Goal: Information Seeking & Learning: Learn about a topic

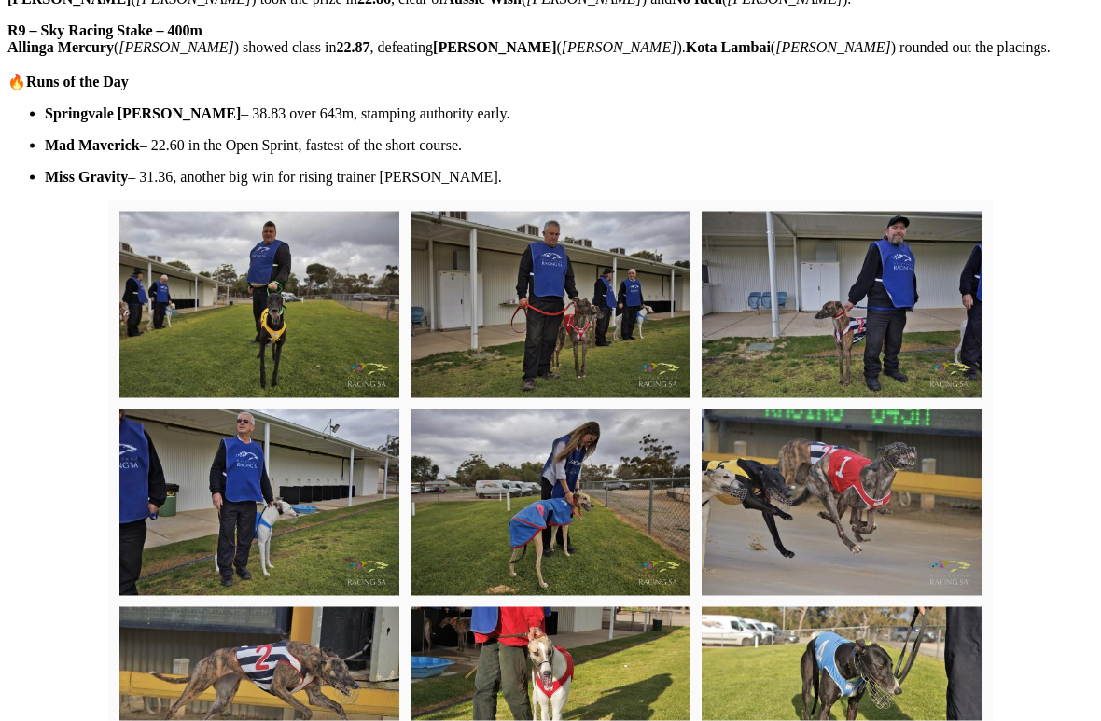
scroll to position [1286, 0]
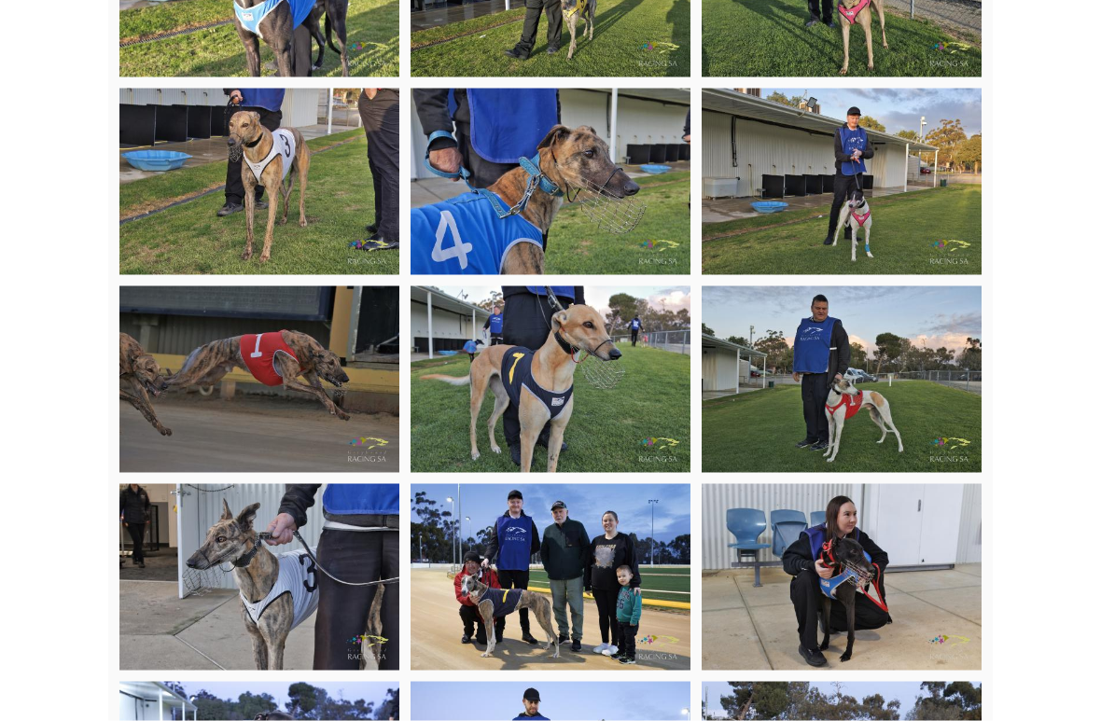
click at [278, 484] on img at bounding box center [259, 577] width 280 height 187
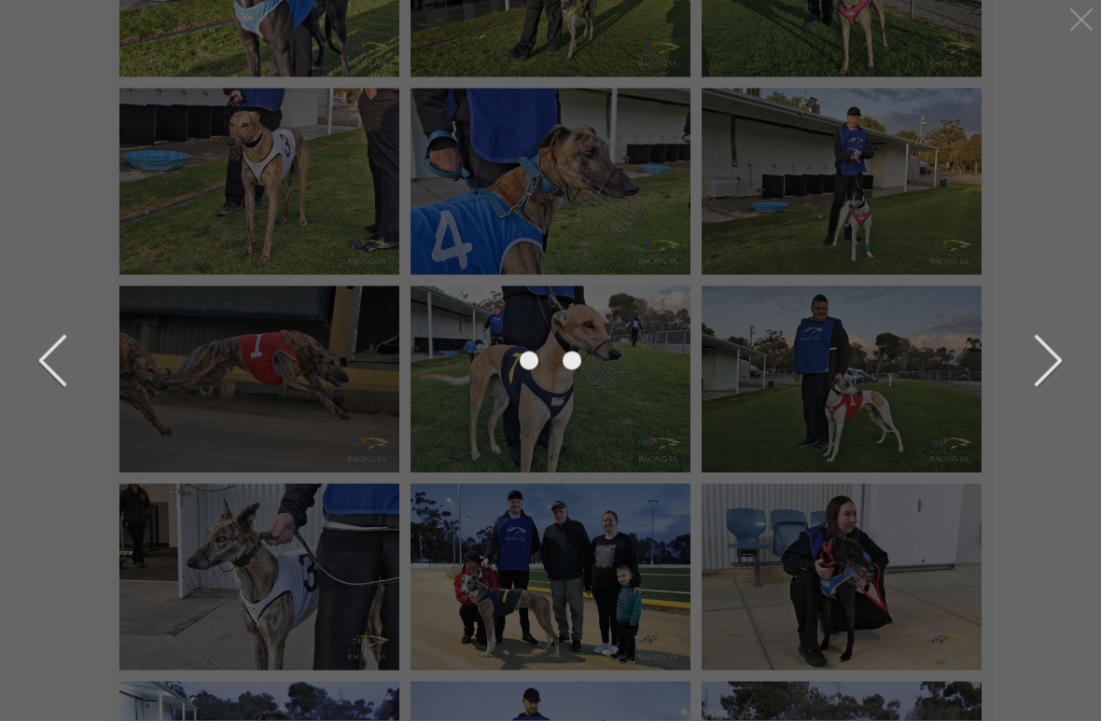
scroll to position [4179, 0]
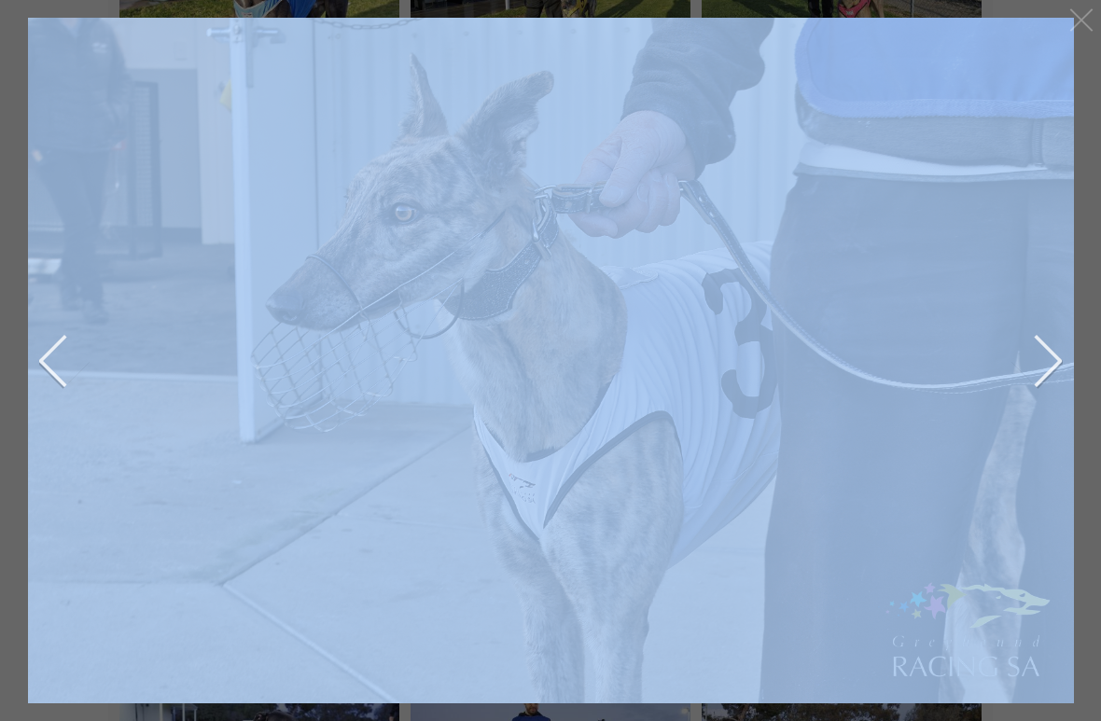
click at [682, 441] on img at bounding box center [550, 358] width 1082 height 721
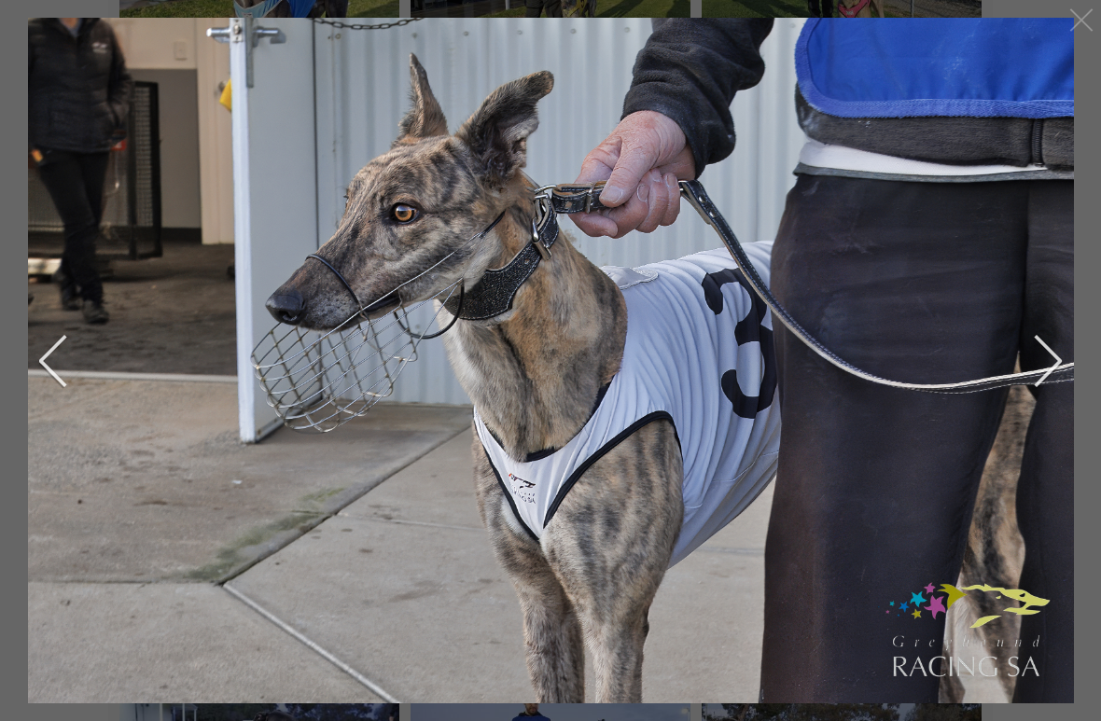
click at [735, 483] on img at bounding box center [842, 576] width 280 height 187
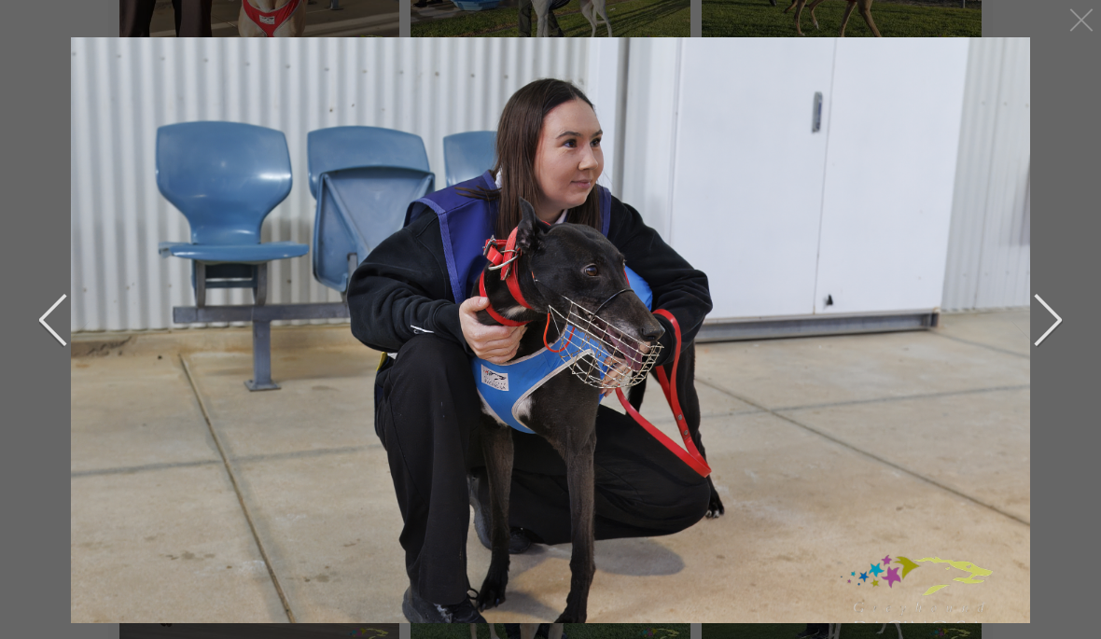
scroll to position [3907, 0]
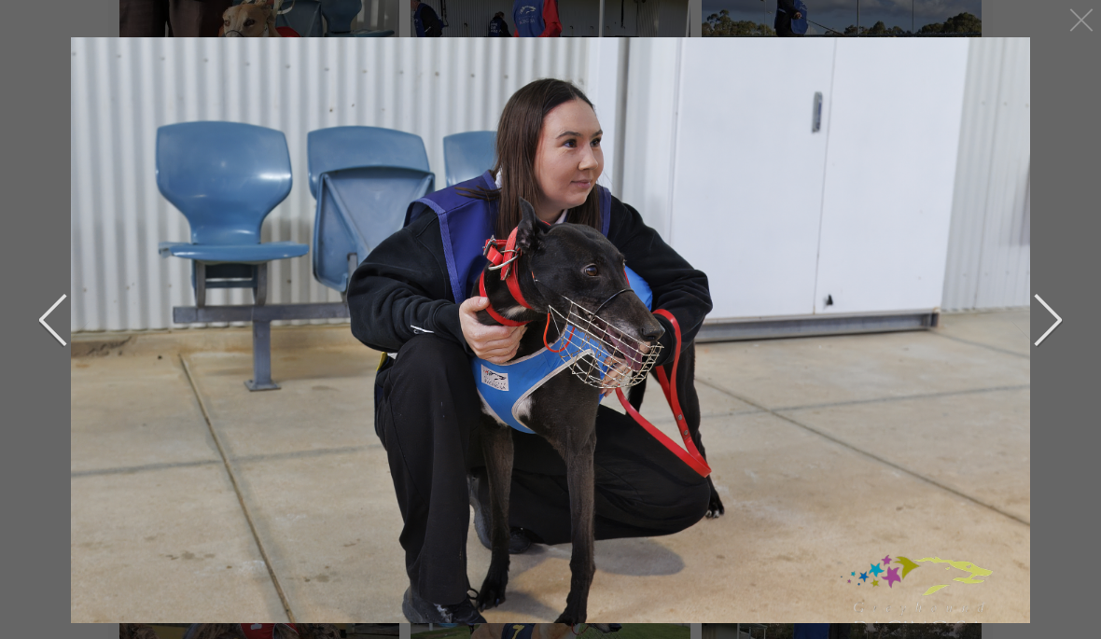
click at [35, 317] on div at bounding box center [551, 358] width 1046 height 685
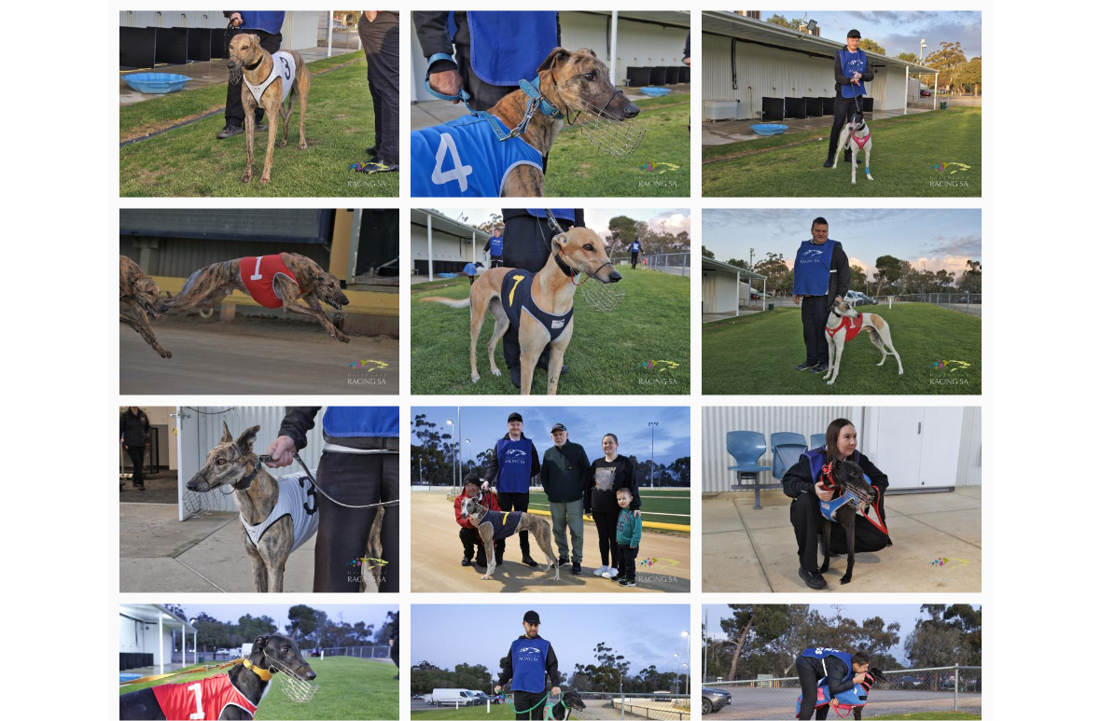
scroll to position [4260, 0]
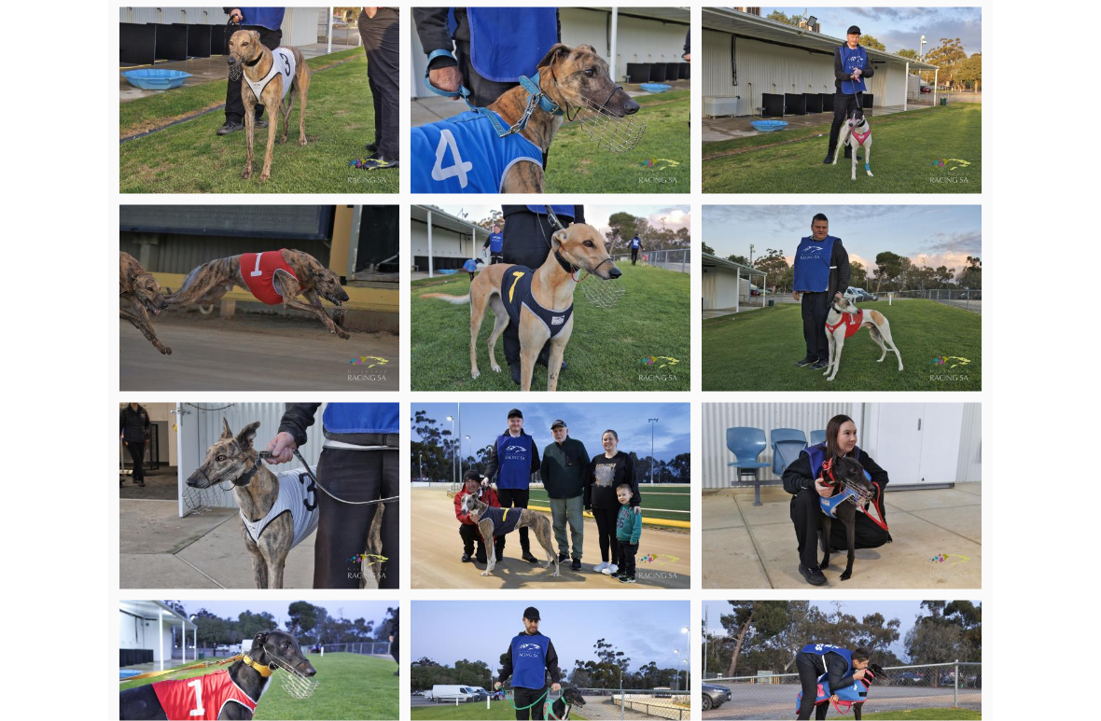
click at [298, 403] on img at bounding box center [259, 496] width 280 height 187
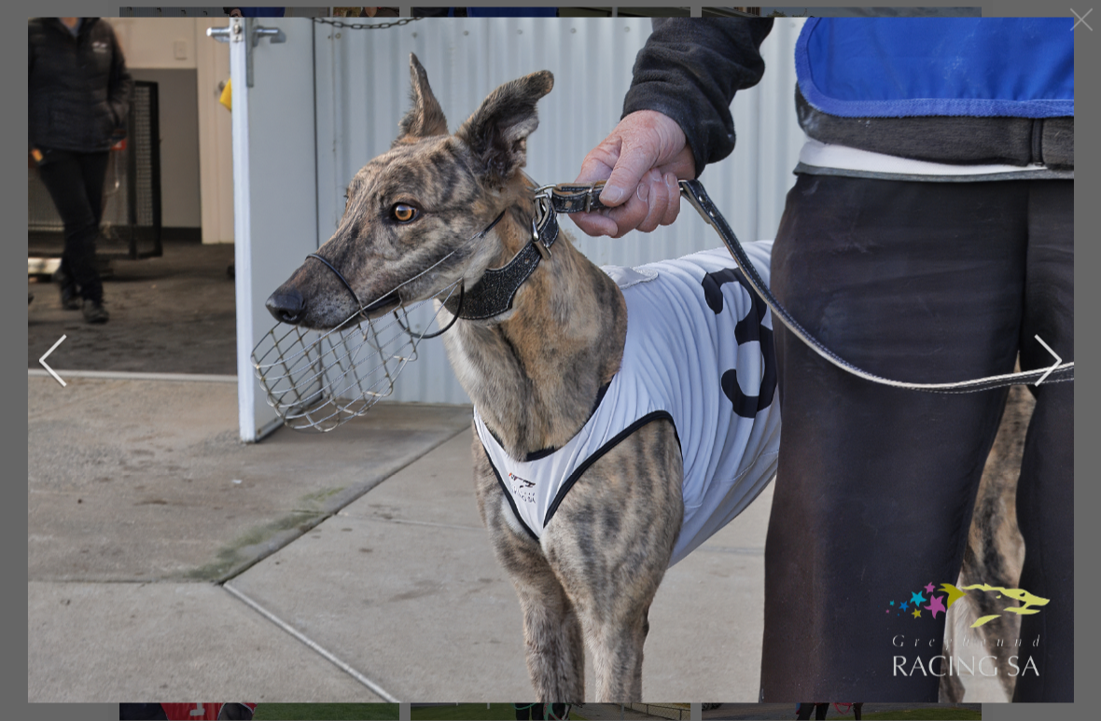
scroll to position [4261, 0]
click at [37, 358] on img at bounding box center [550, 358] width 1082 height 721
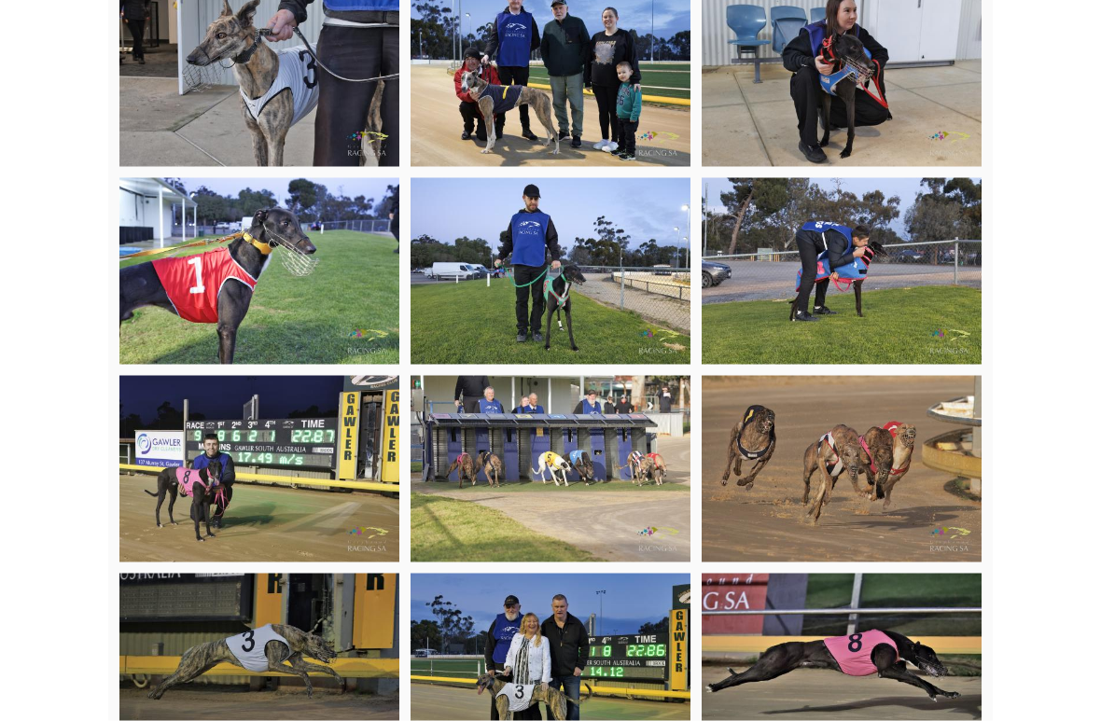
scroll to position [4683, 0]
click at [276, 586] on img at bounding box center [259, 666] width 280 height 187
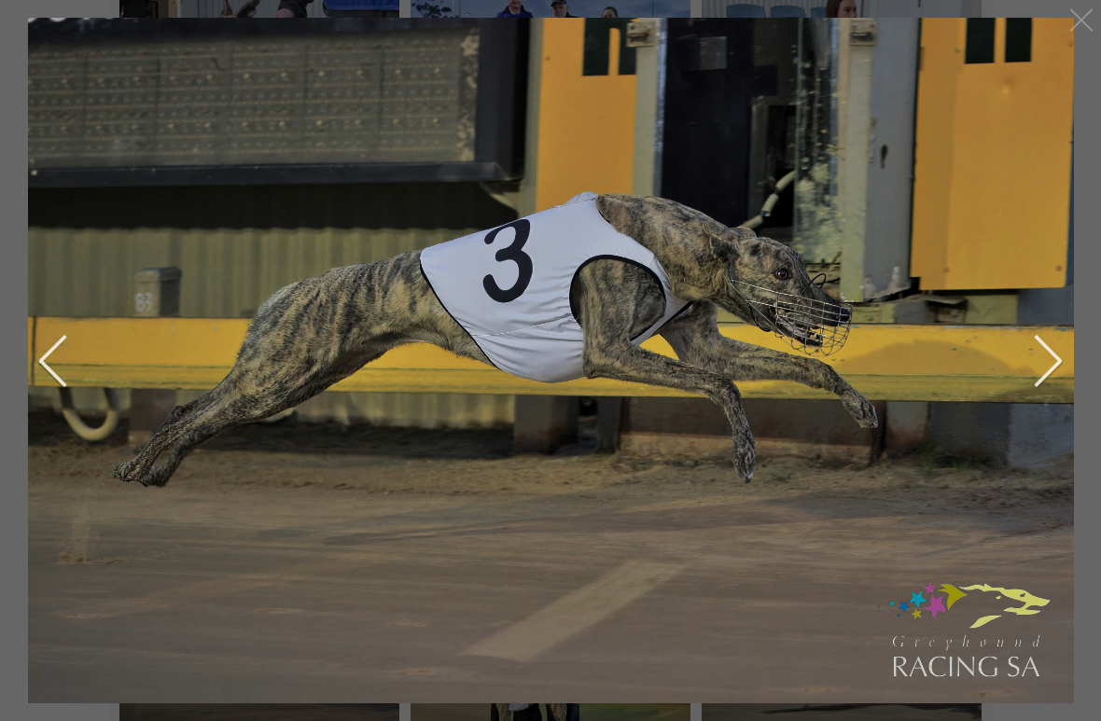
click at [682, 408] on img at bounding box center [550, 358] width 1083 height 721
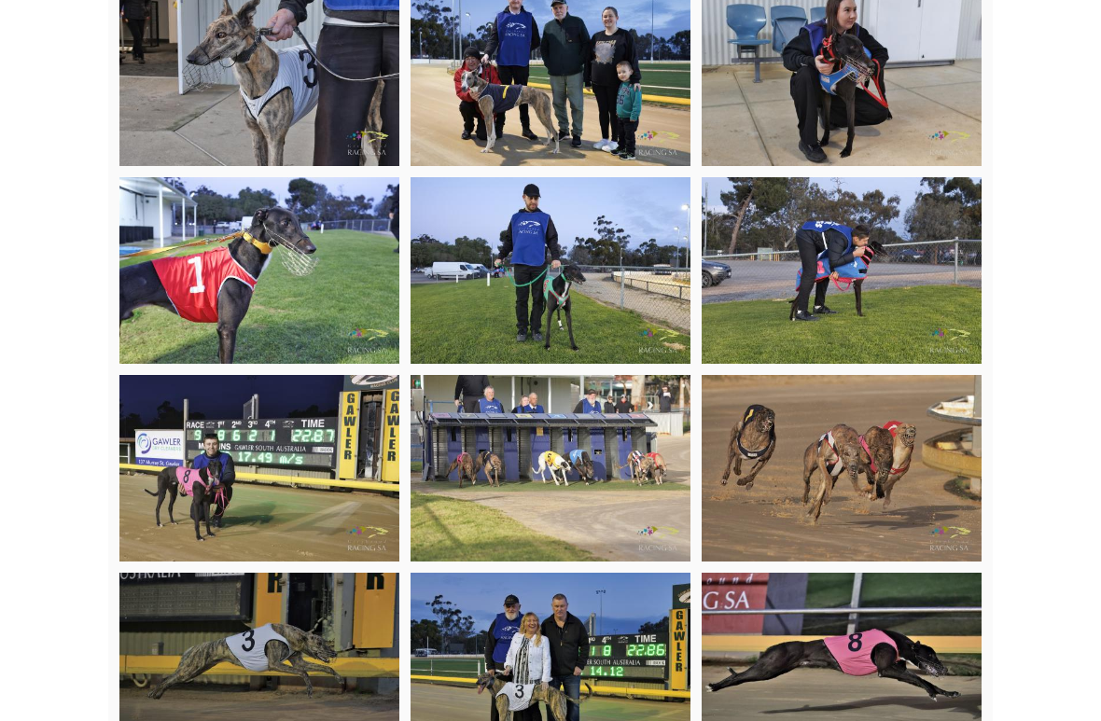
click at [304, 573] on img at bounding box center [259, 666] width 280 height 187
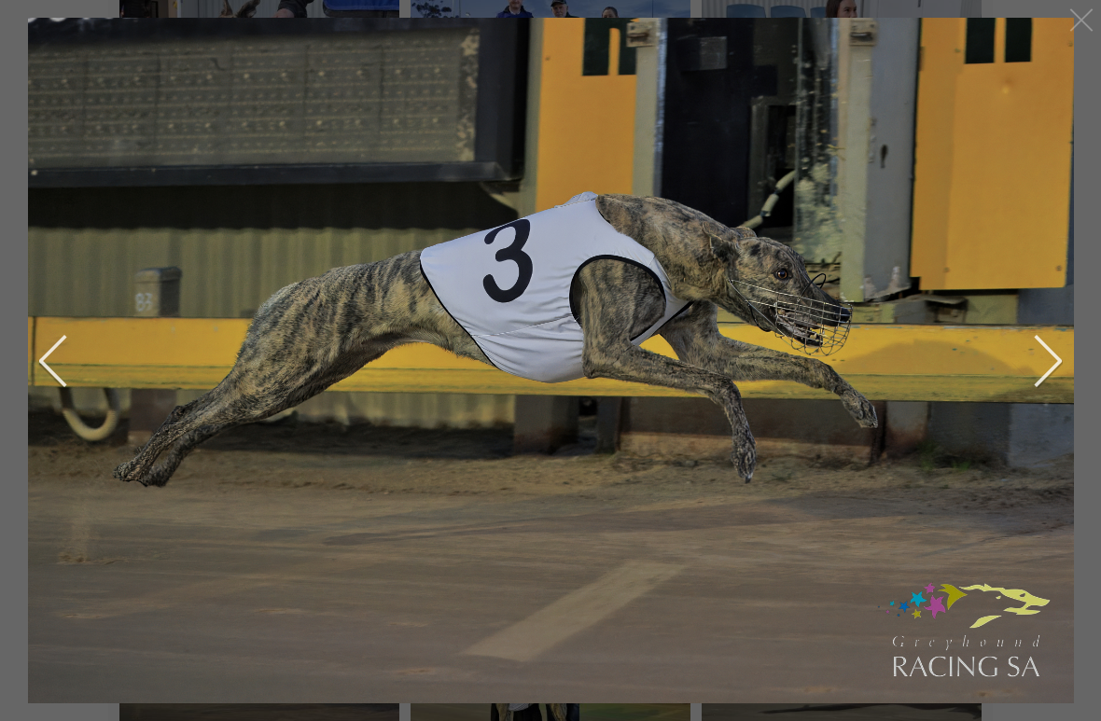
click at [45, 369] on button "previous" at bounding box center [67, 361] width 56 height 93
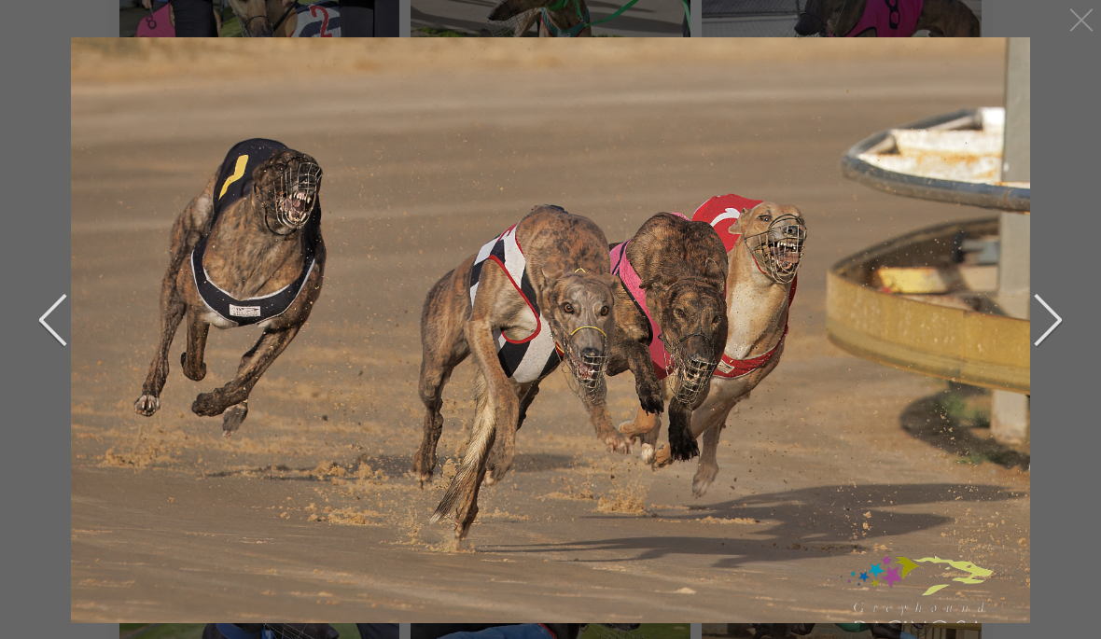
scroll to position [2146, 0]
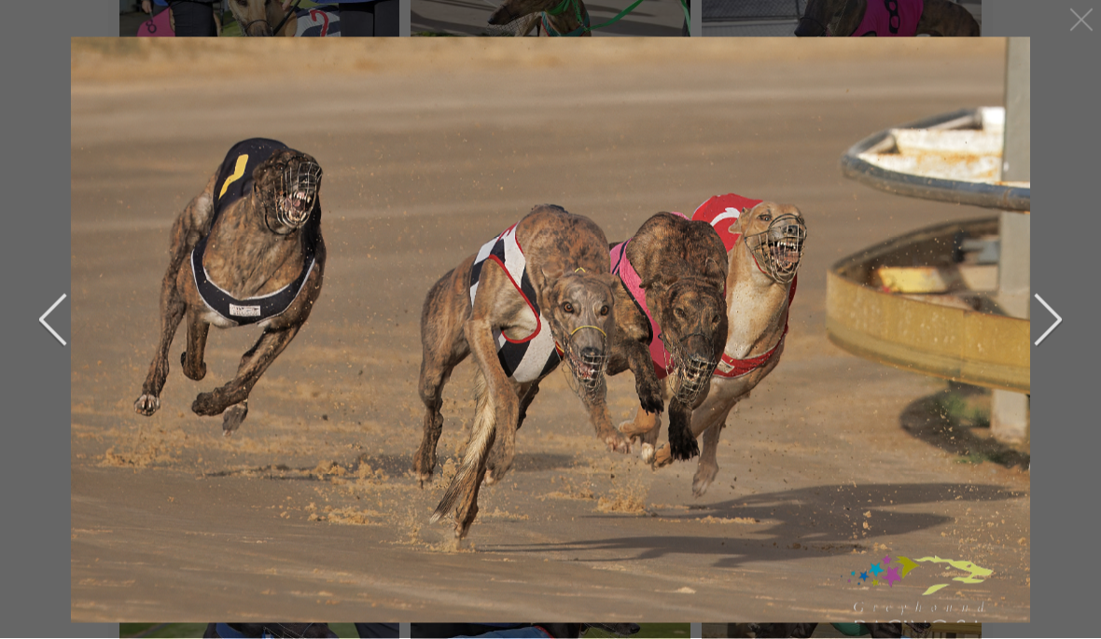
click at [42, 305] on button "previous" at bounding box center [67, 319] width 56 height 93
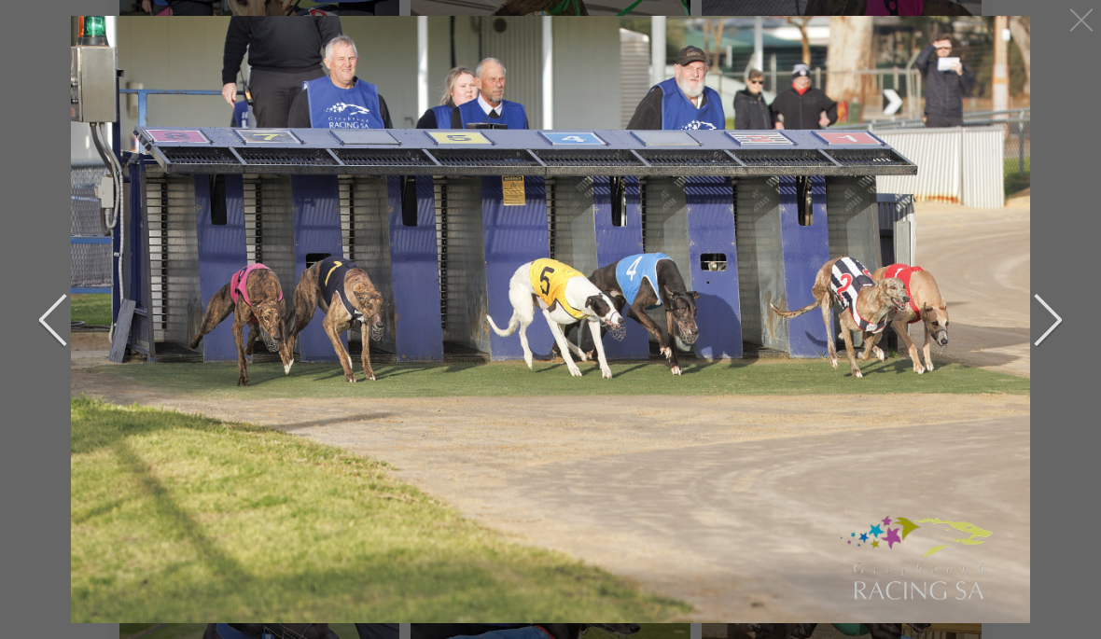
click at [56, 284] on button "previous" at bounding box center [67, 319] width 56 height 93
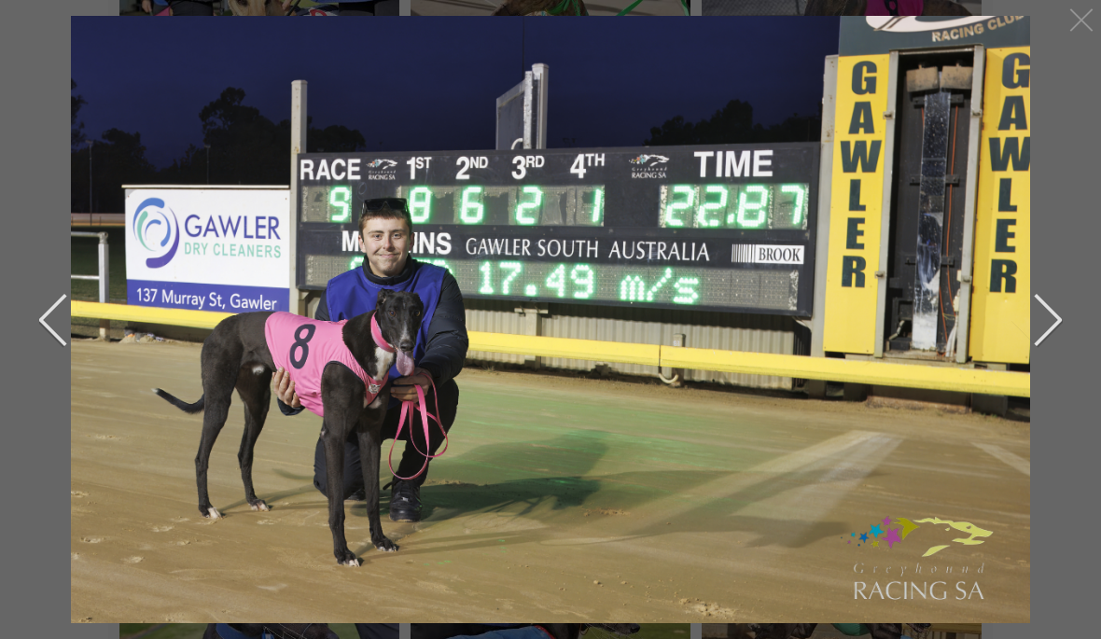
click at [26, 306] on div "previous next" at bounding box center [550, 319] width 1101 height 639
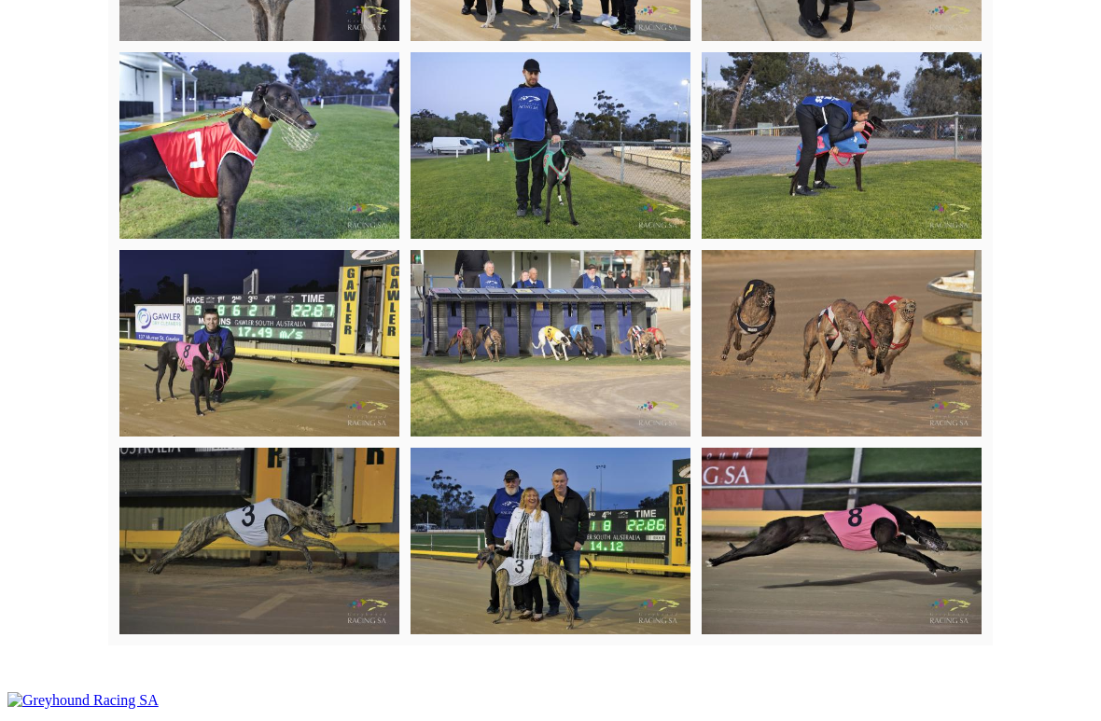
scroll to position [4843, 0]
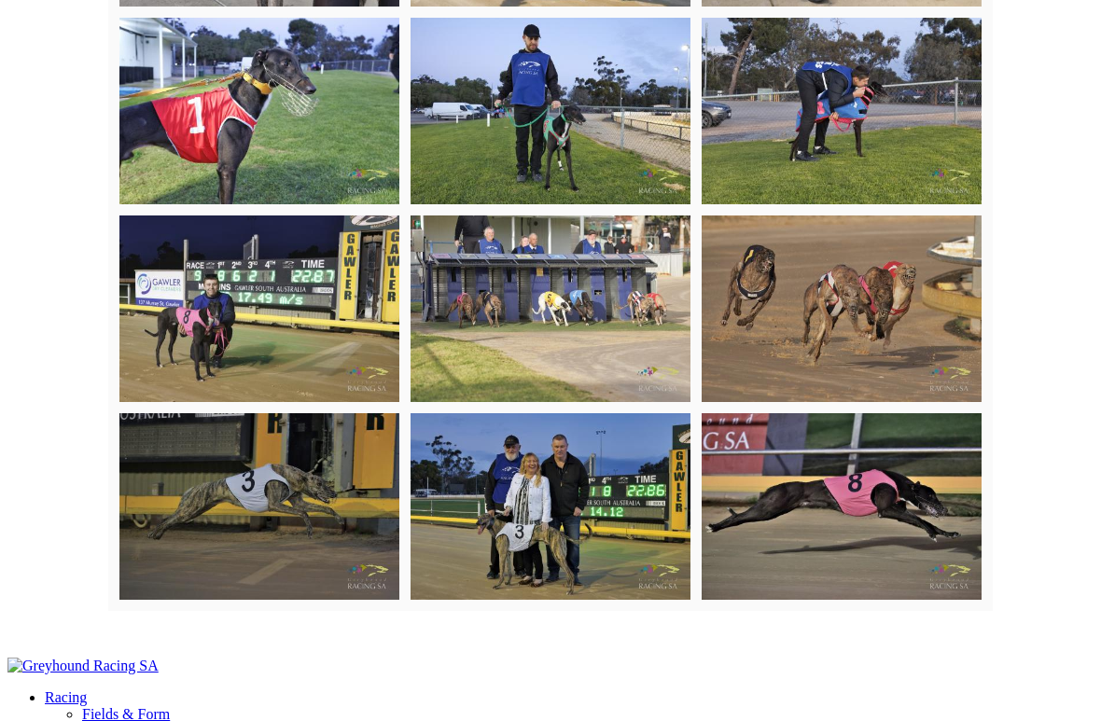
click at [573, 413] on img at bounding box center [551, 506] width 280 height 187
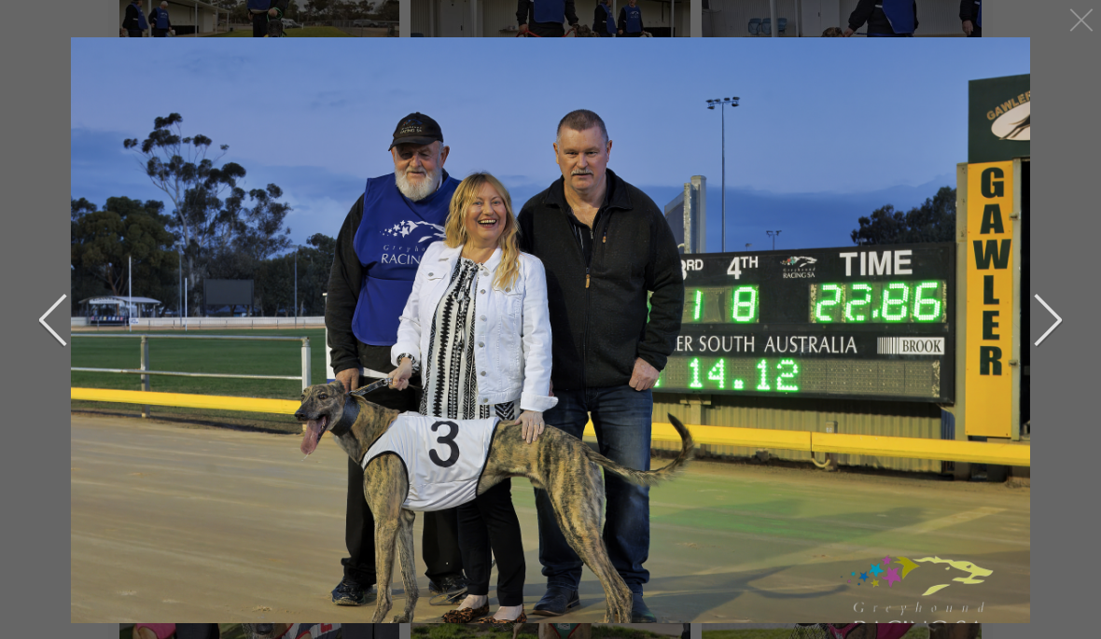
scroll to position [1550, 0]
